Goal: Find contact information: Find contact information

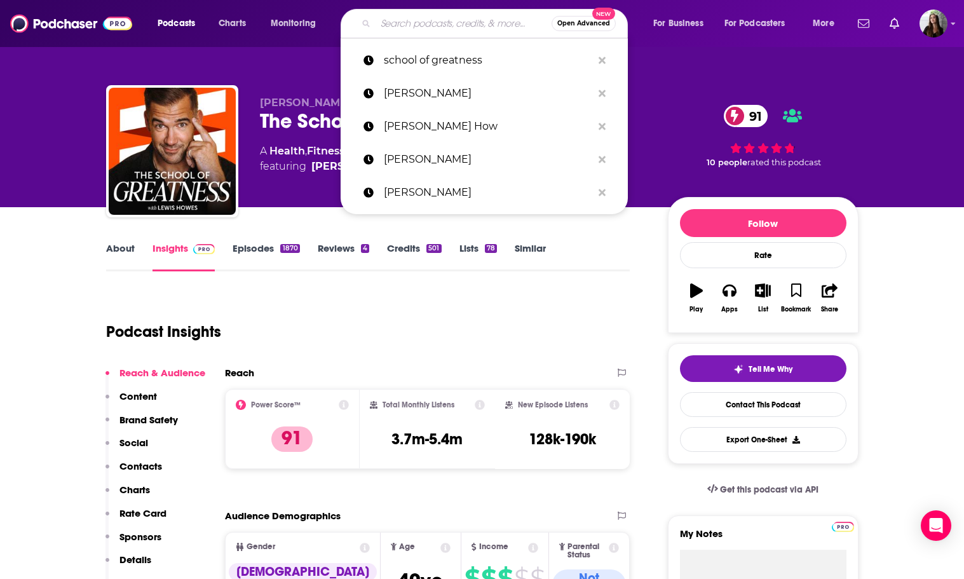
click at [426, 24] on input "Search podcasts, credits, & more..." at bounding box center [464, 23] width 176 height 20
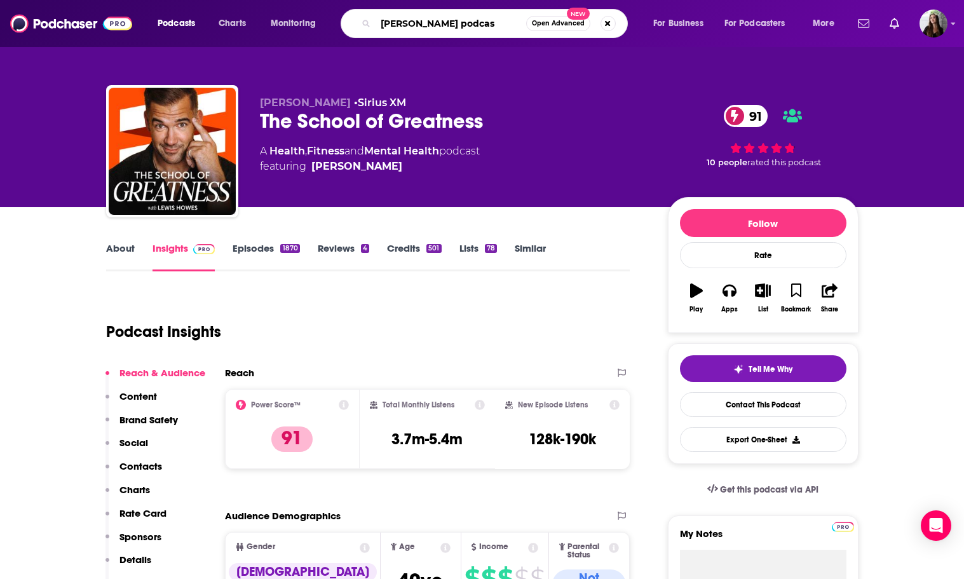
type input "[PERSON_NAME] podcast"
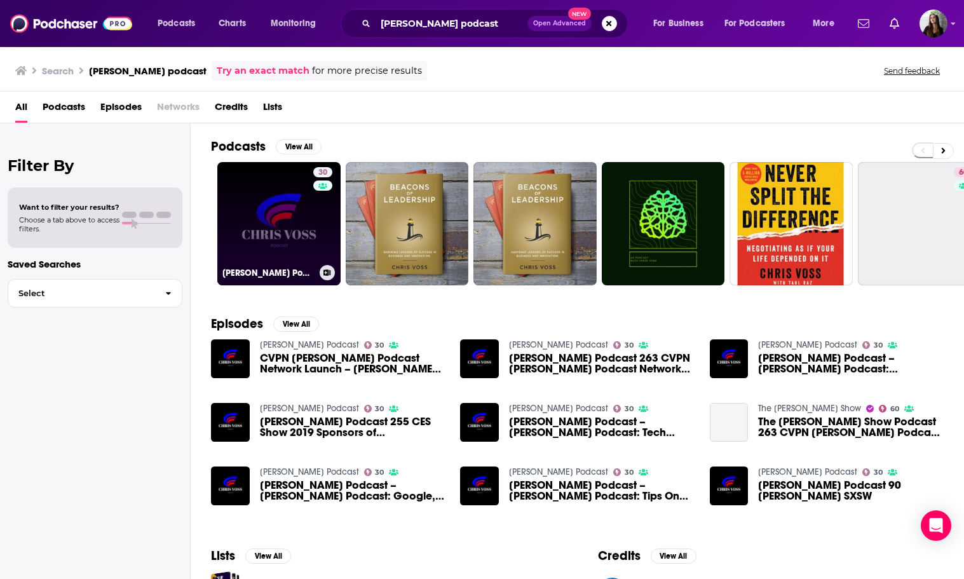
click at [281, 215] on link "30 [PERSON_NAME] Podcast" at bounding box center [278, 223] width 123 height 123
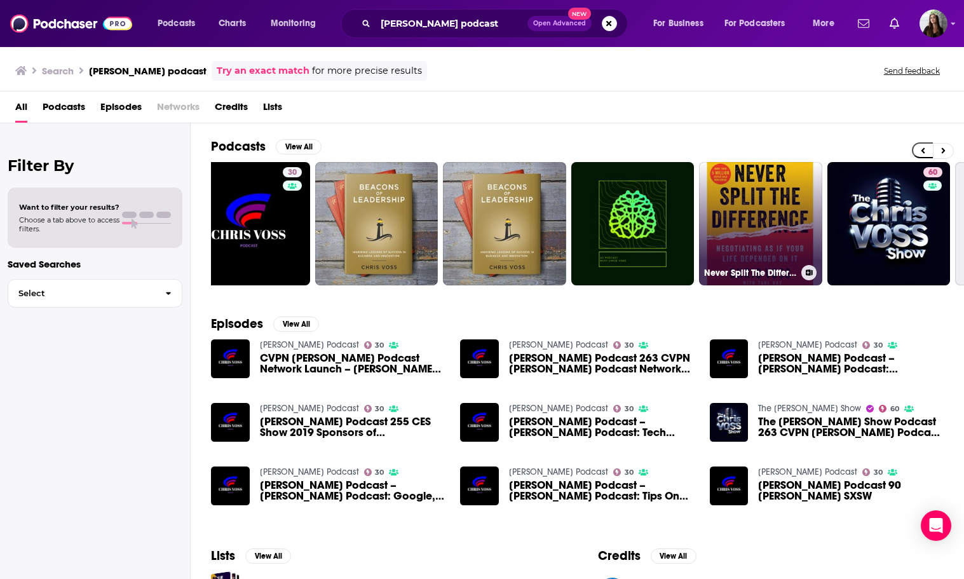
scroll to position [0, 39]
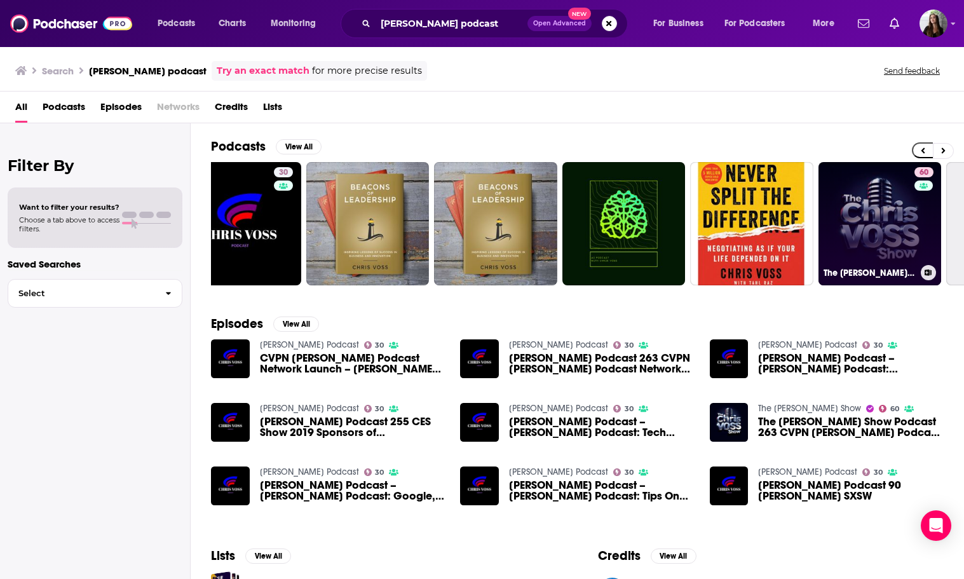
click at [885, 204] on link "60 The [PERSON_NAME] Show" at bounding box center [880, 223] width 123 height 123
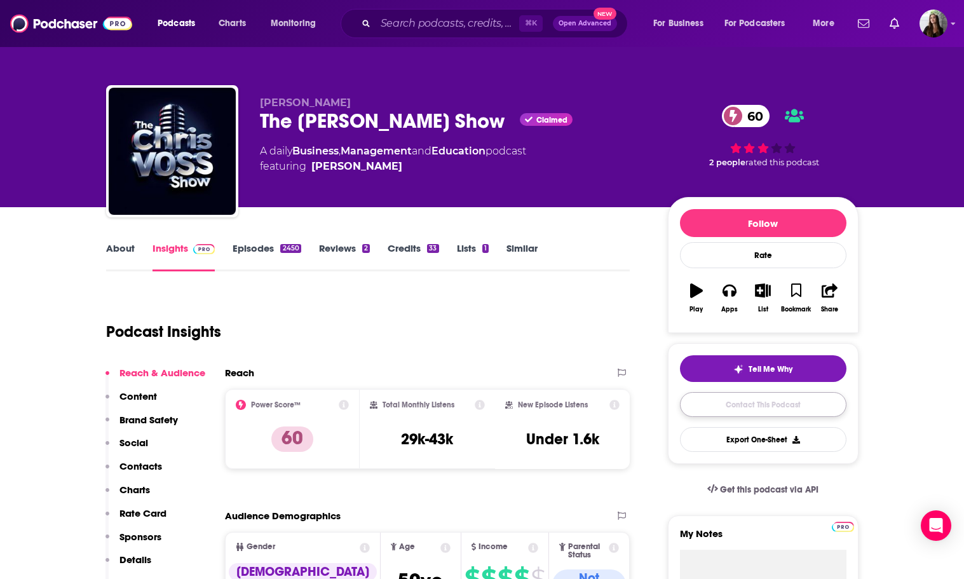
click at [725, 409] on link "Contact This Podcast" at bounding box center [763, 404] width 167 height 25
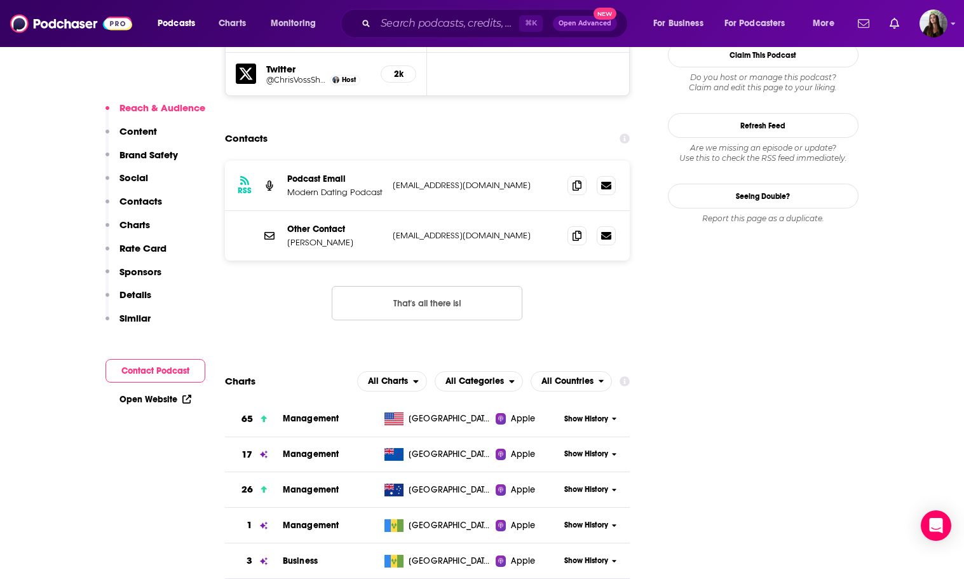
scroll to position [1401, 0]
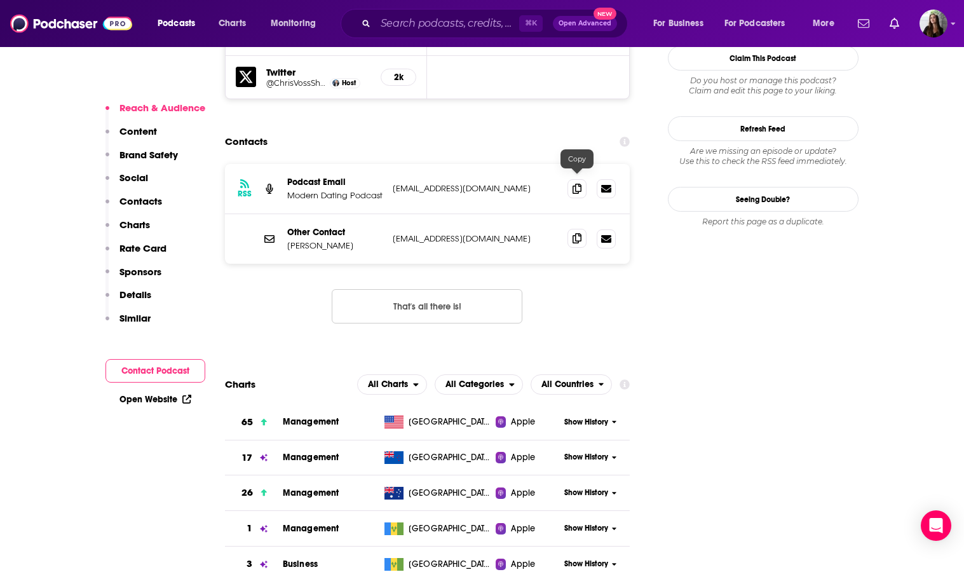
click at [573, 233] on icon at bounding box center [577, 238] width 9 height 10
click at [480, 24] on input "Search podcasts, credits, & more..." at bounding box center [448, 23] width 144 height 20
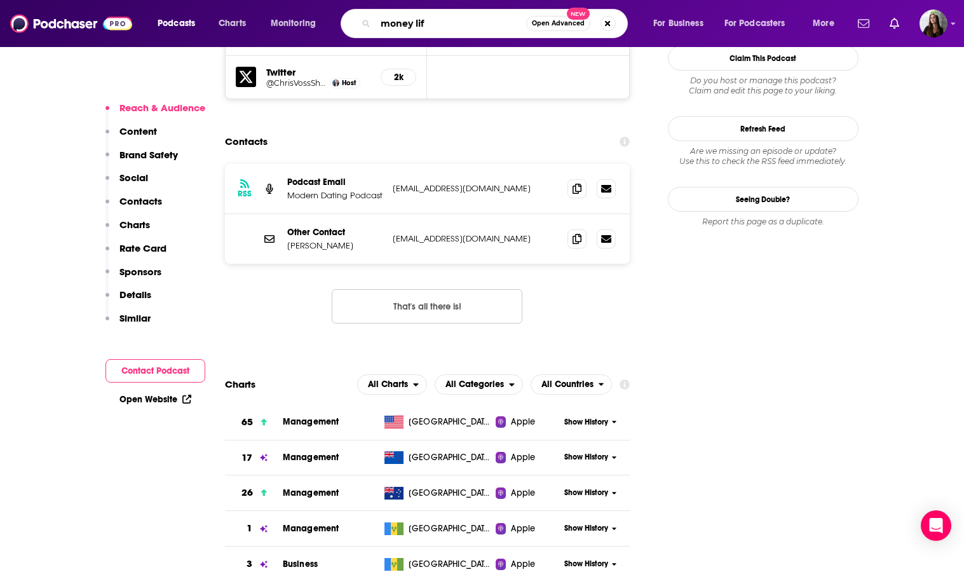
type input "money life"
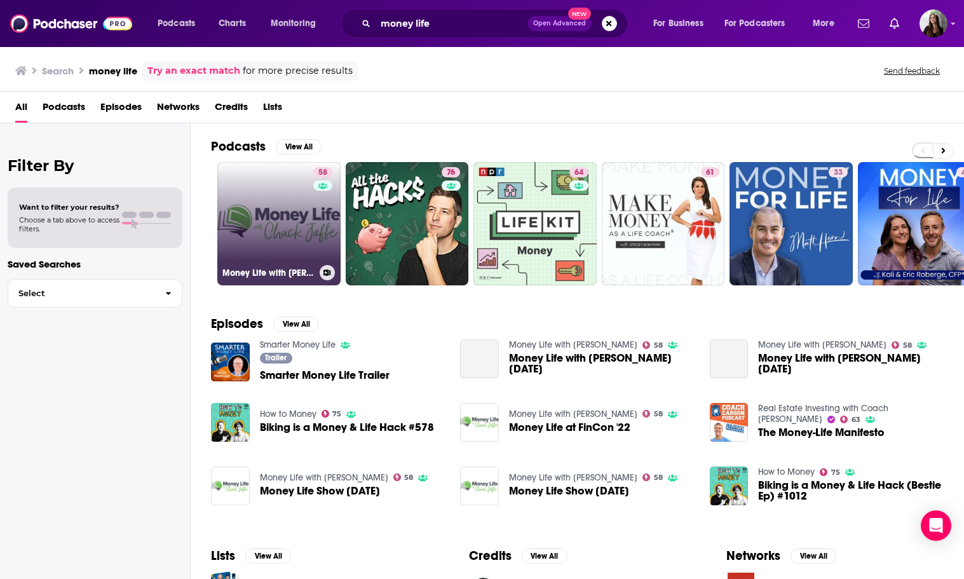
click at [258, 228] on link "58 Money Life with [PERSON_NAME]" at bounding box center [278, 223] width 123 height 123
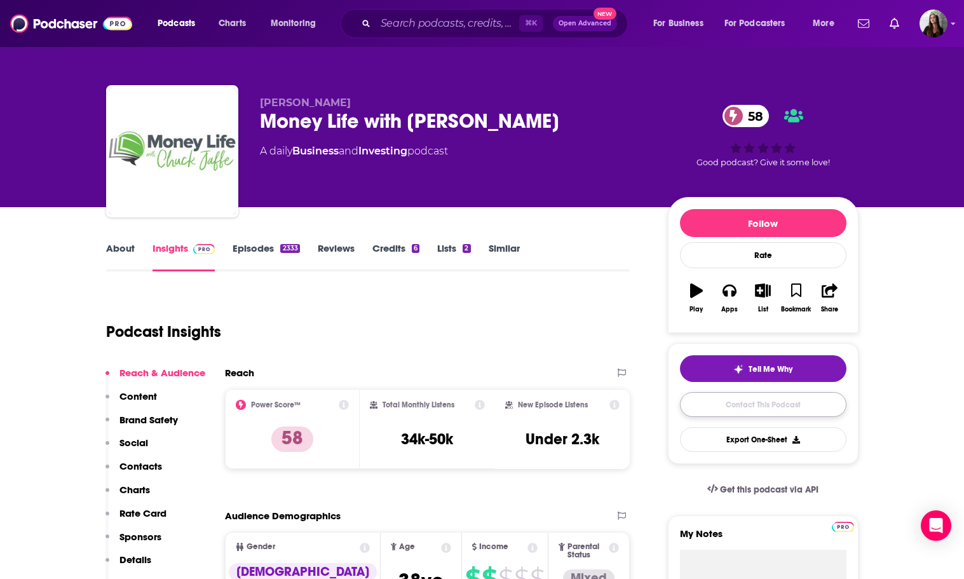
click at [740, 401] on link "Contact This Podcast" at bounding box center [763, 404] width 167 height 25
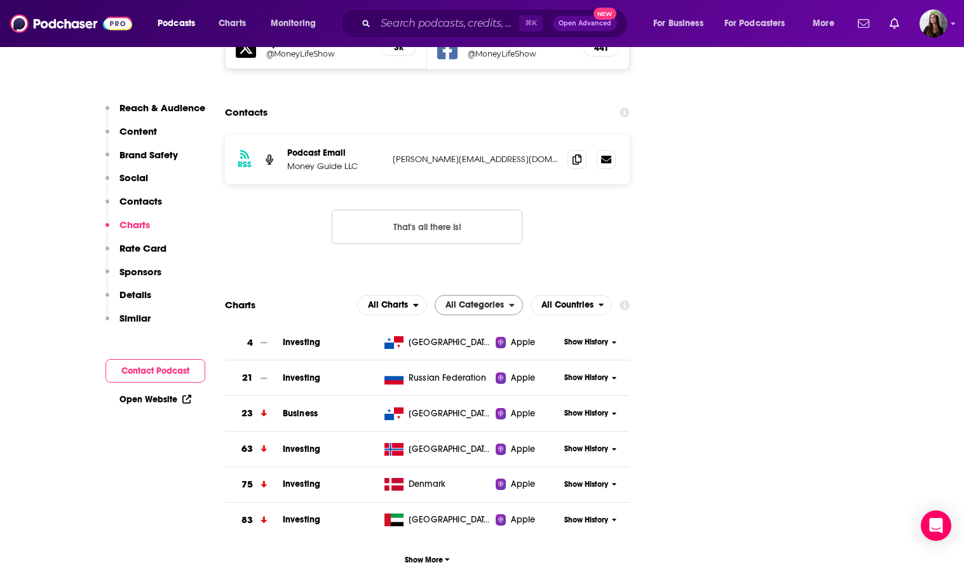
scroll to position [1482, 0]
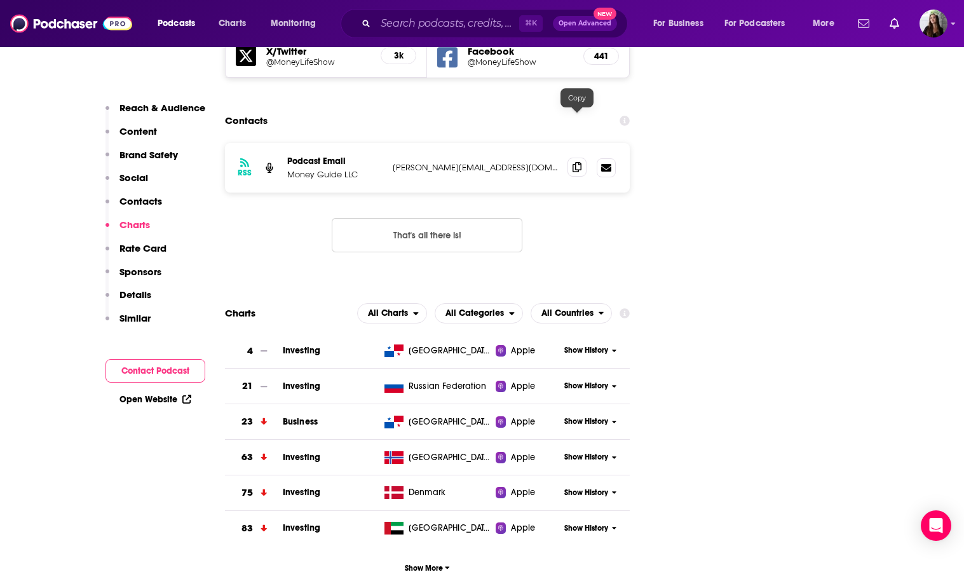
click at [573, 162] on icon at bounding box center [577, 167] width 9 height 10
click at [447, 25] on input "Search podcasts, credits, & more..." at bounding box center [448, 23] width 144 height 20
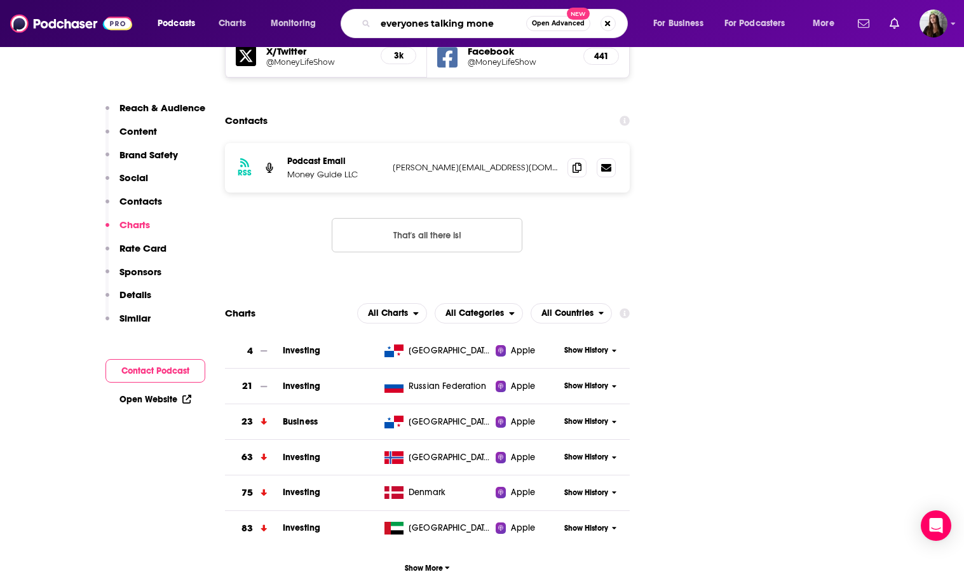
type input "everyones talking money"
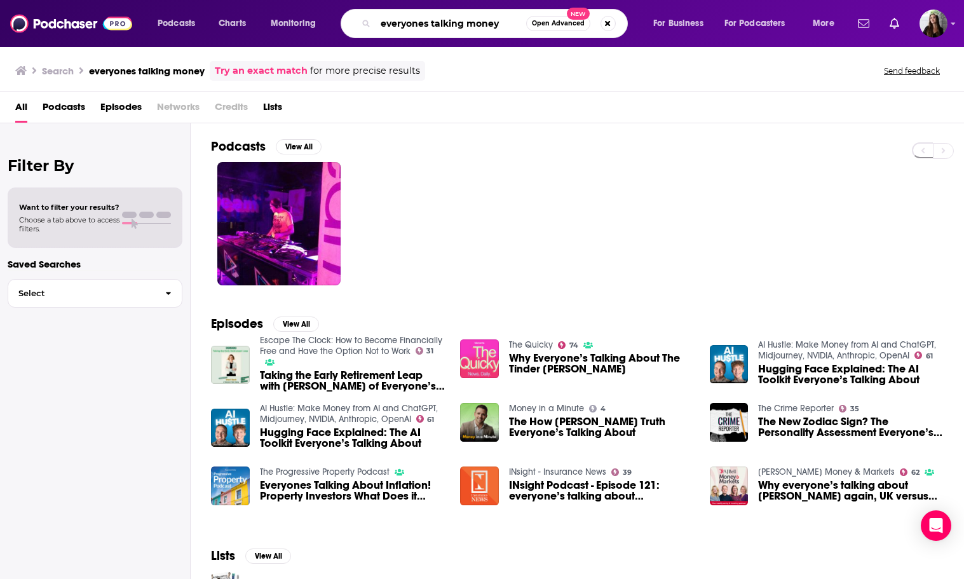
click at [501, 28] on input "everyones talking money" at bounding box center [451, 23] width 151 height 20
type input "everyones talking money podcast"
